Goal: Transaction & Acquisition: Book appointment/travel/reservation

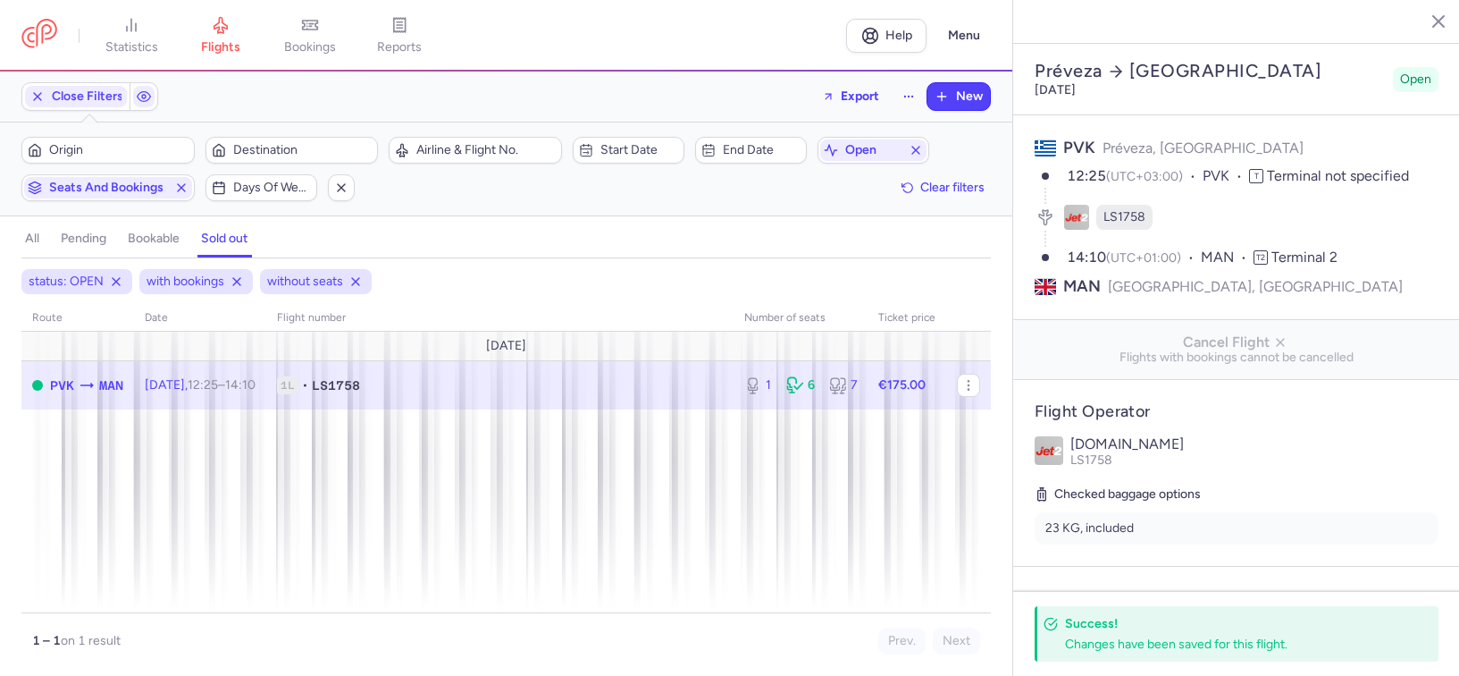
select select "hours"
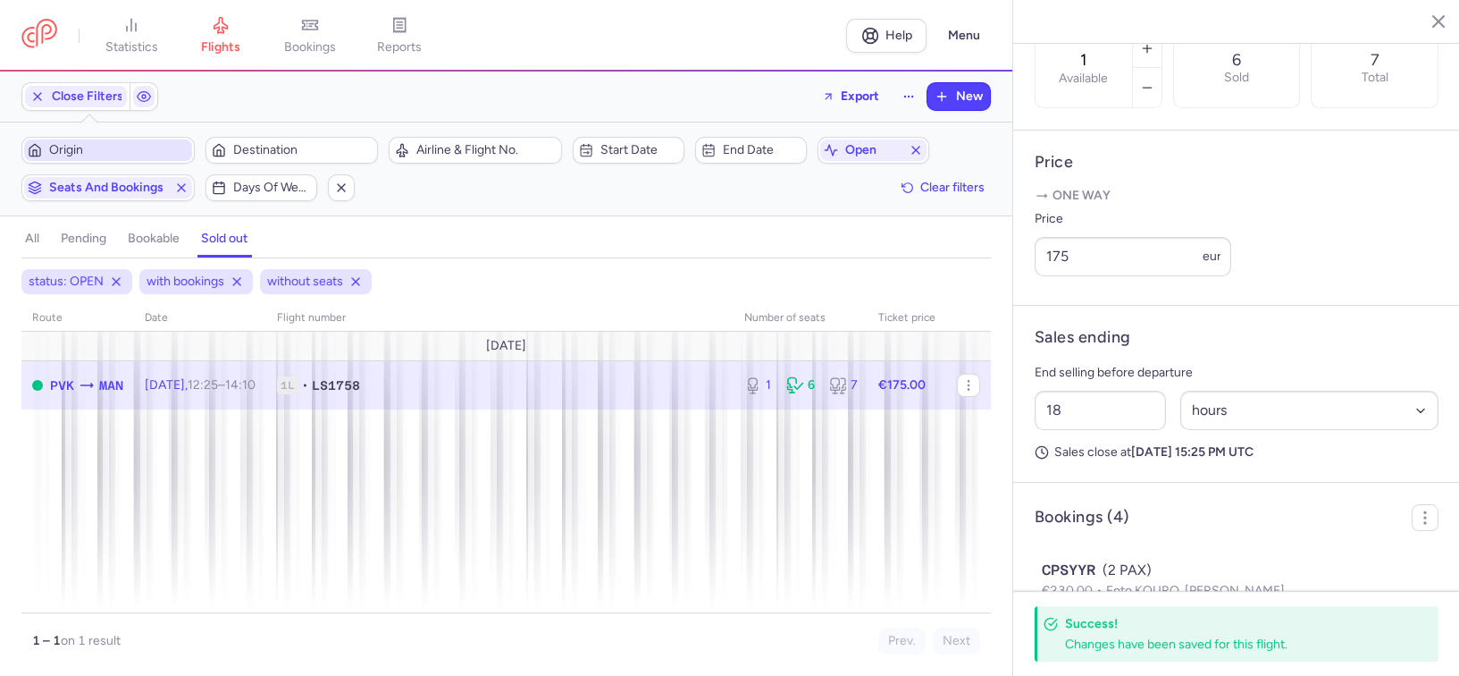
click at [116, 143] on span "Origin" at bounding box center [118, 150] width 139 height 14
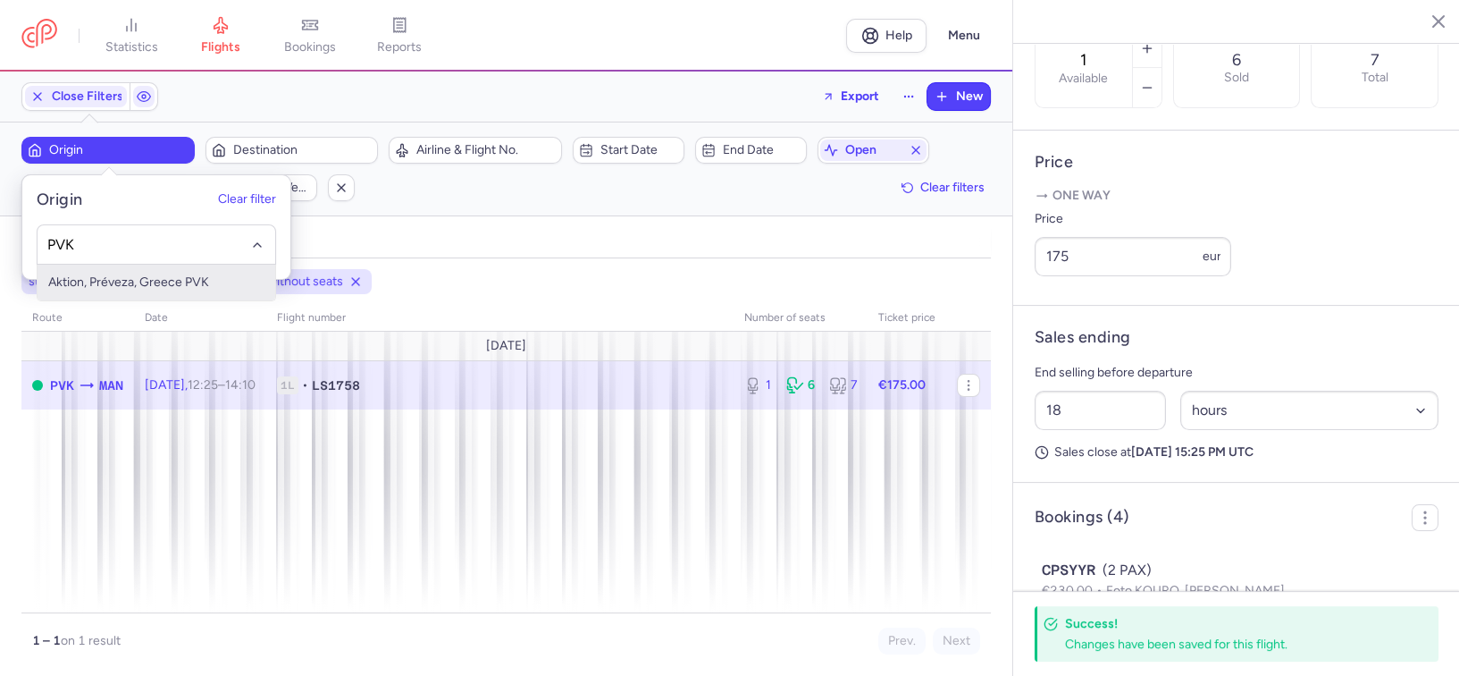
click at [161, 280] on span "Aktion, Préveza, Greece PVK" at bounding box center [157, 283] width 238 height 36
type input "PVK"
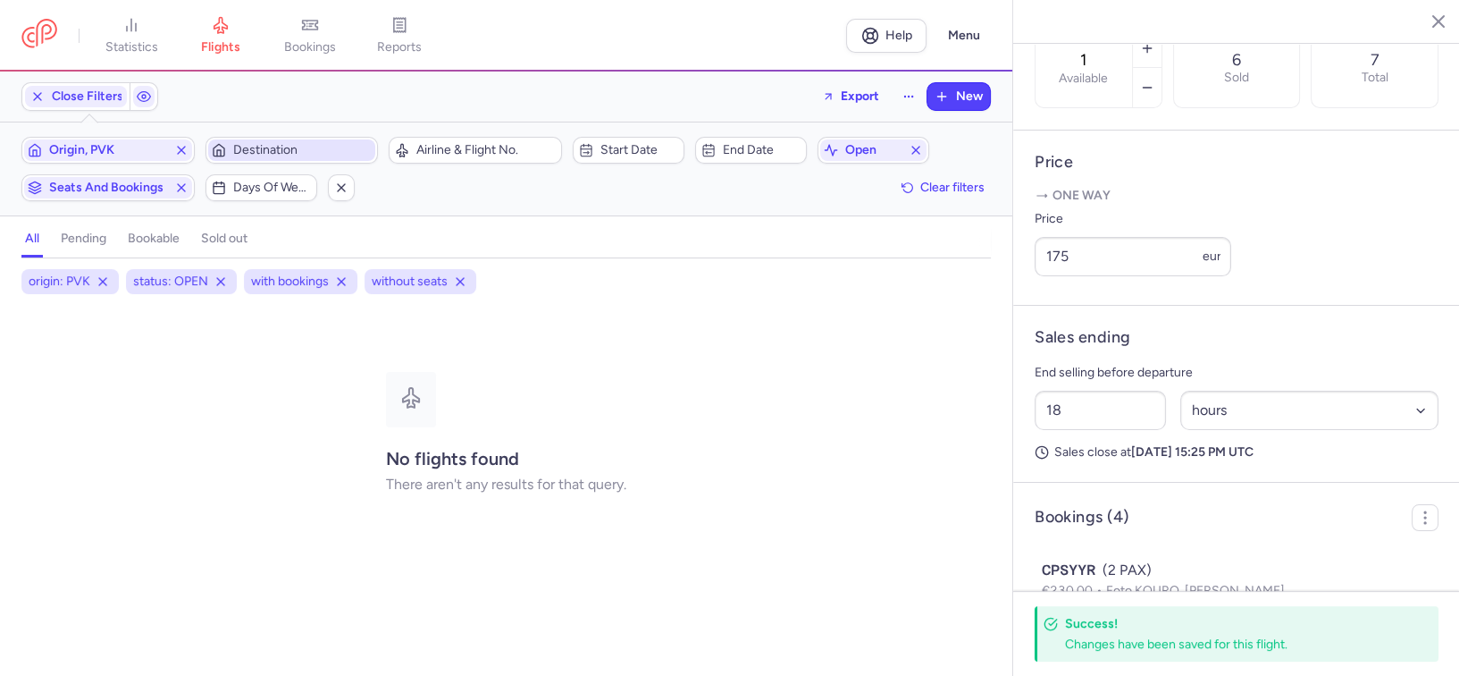
click at [281, 141] on span "Destination" at bounding box center [292, 149] width 168 height 21
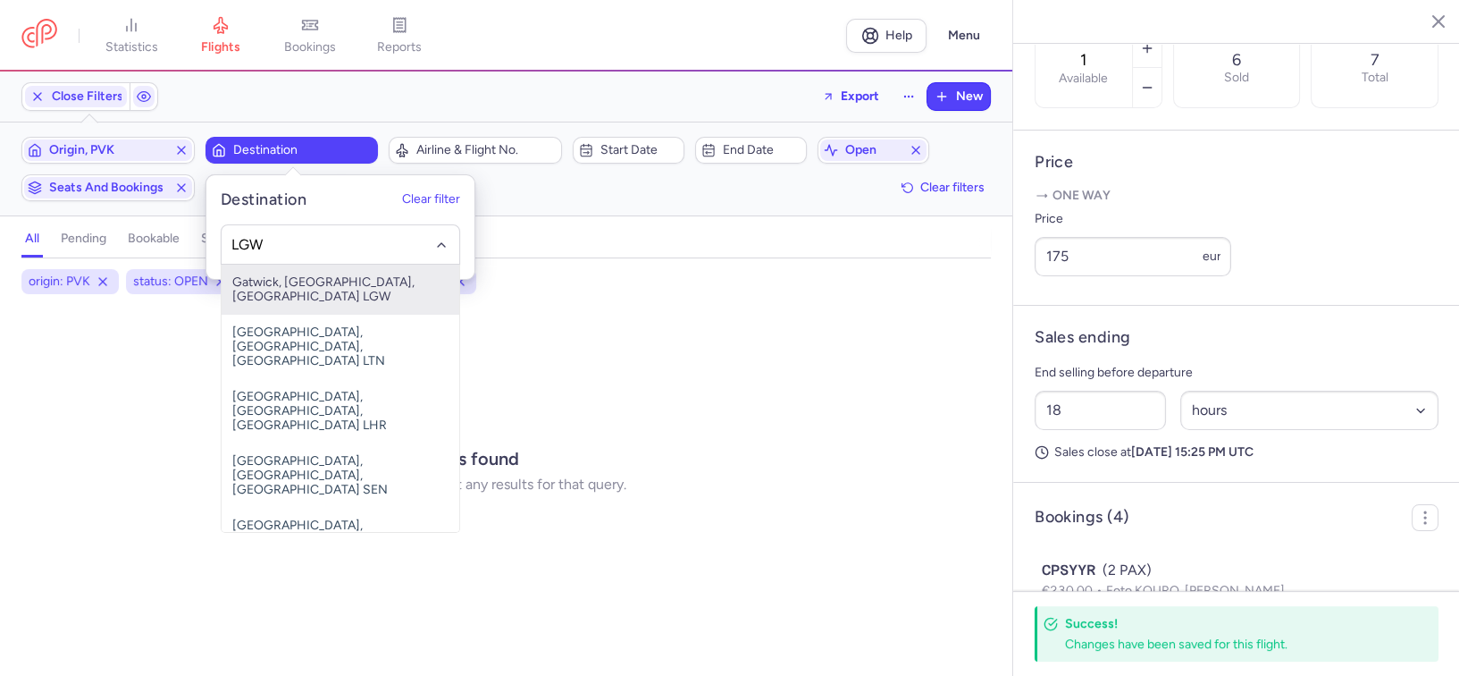
click at [297, 284] on span "Gatwick, [GEOGRAPHIC_DATA], [GEOGRAPHIC_DATA] LGW" at bounding box center [341, 290] width 238 height 50
type input "LGW"
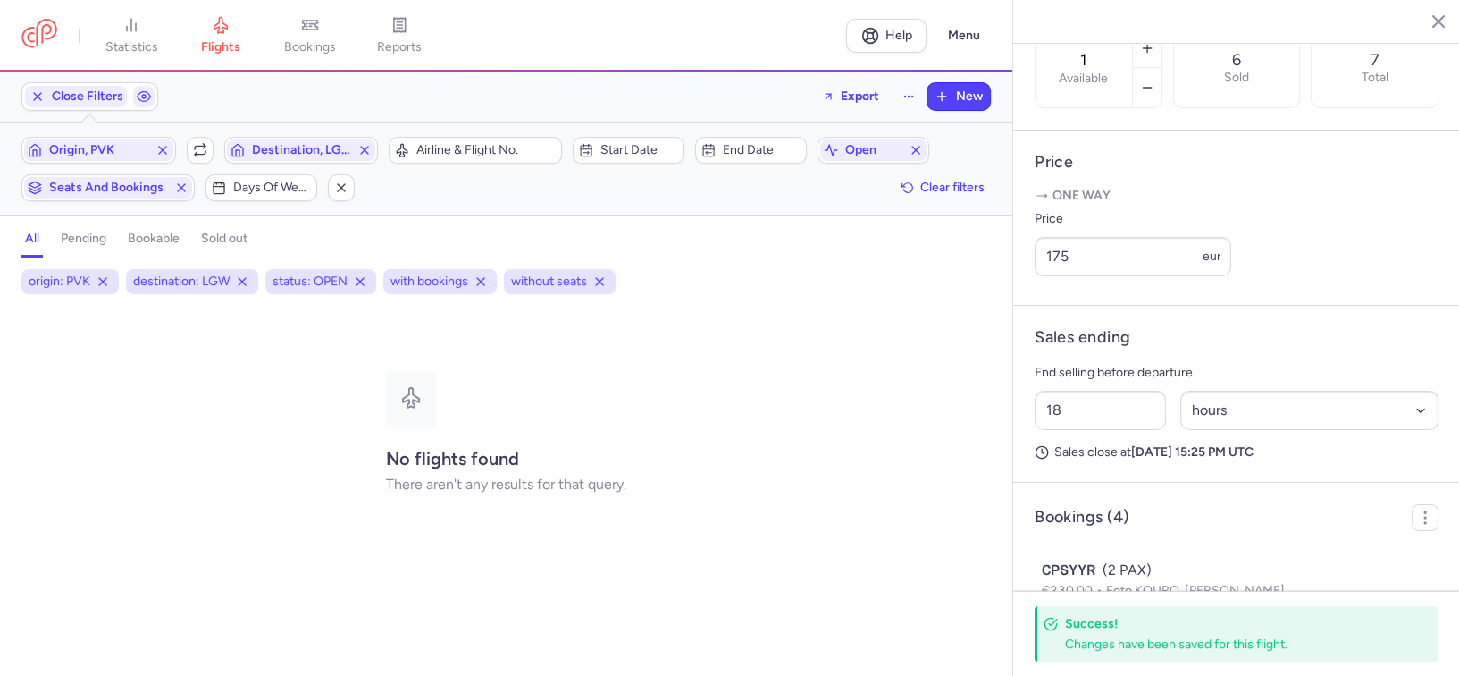
click at [161, 236] on h4 "bookable" at bounding box center [154, 239] width 52 height 16
